Goal: Find specific page/section: Find specific page/section

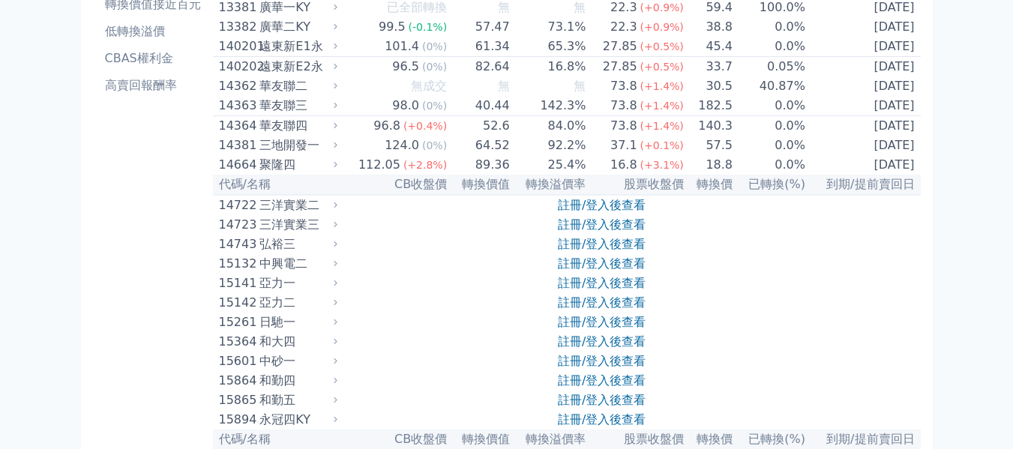
scroll to position [225, 0]
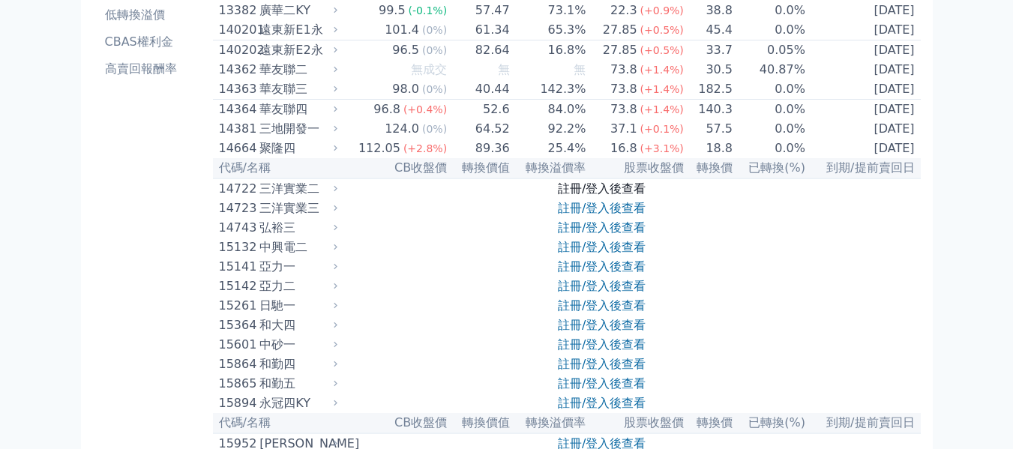
click at [607, 196] on link "註冊/登入後查看" at bounding box center [602, 188] width 88 height 14
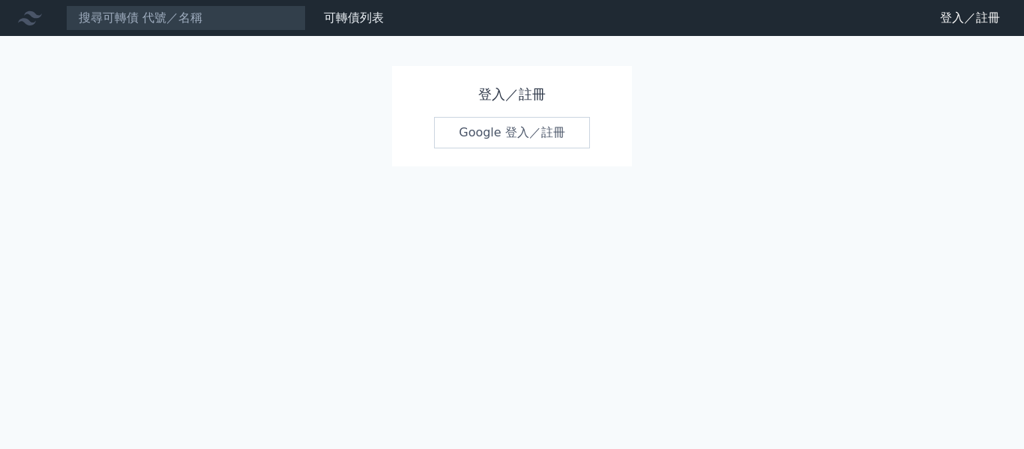
click at [521, 142] on link "Google 登入／註冊" at bounding box center [512, 132] width 156 height 31
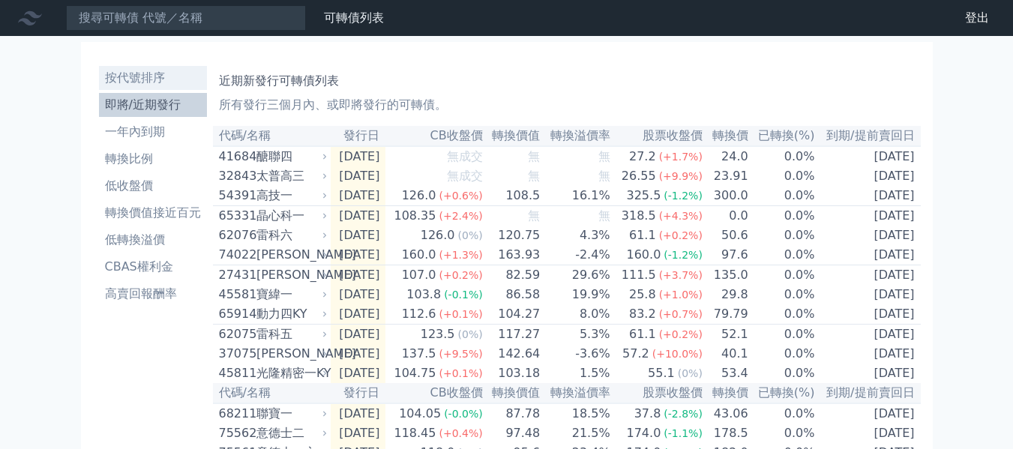
click at [135, 81] on li "按代號排序" at bounding box center [153, 78] width 108 height 18
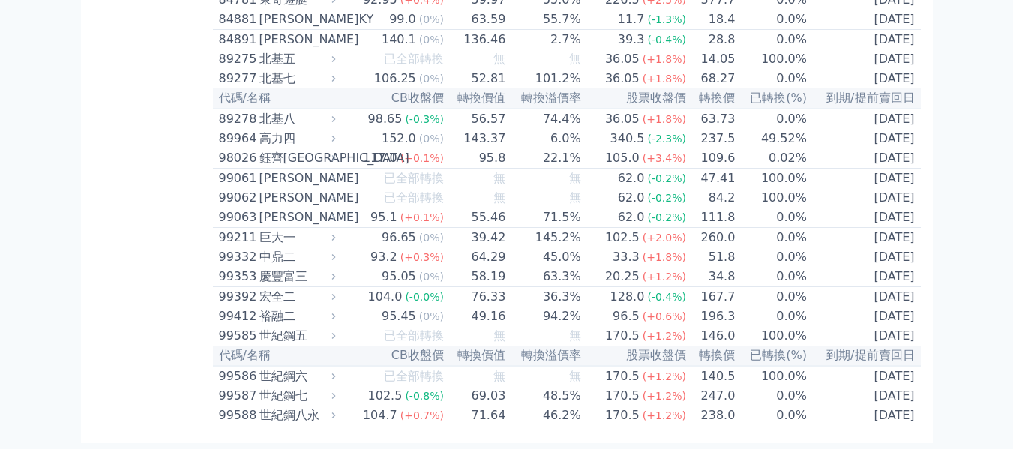
scroll to position [8349, 0]
